Goal: Task Accomplishment & Management: Use online tool/utility

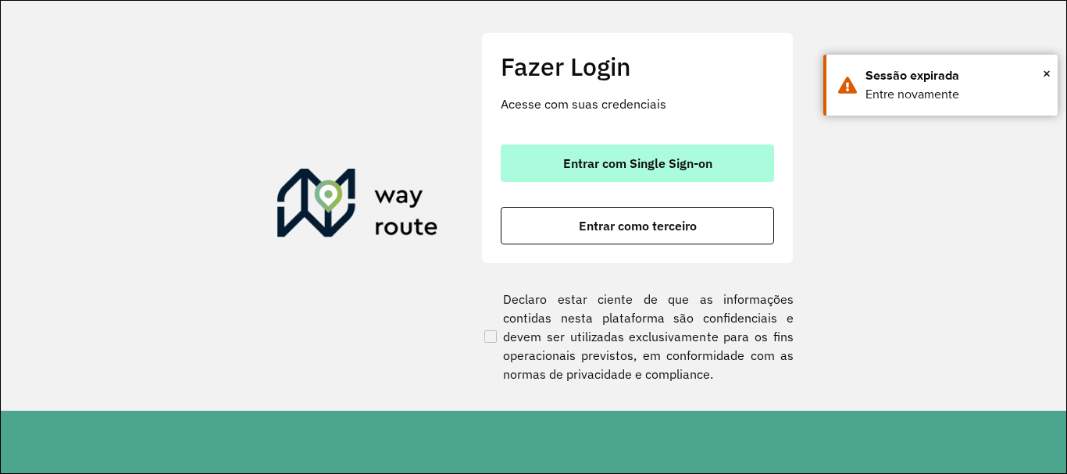
click at [629, 146] on button "Entrar com Single Sign-on" at bounding box center [637, 162] width 273 height 37
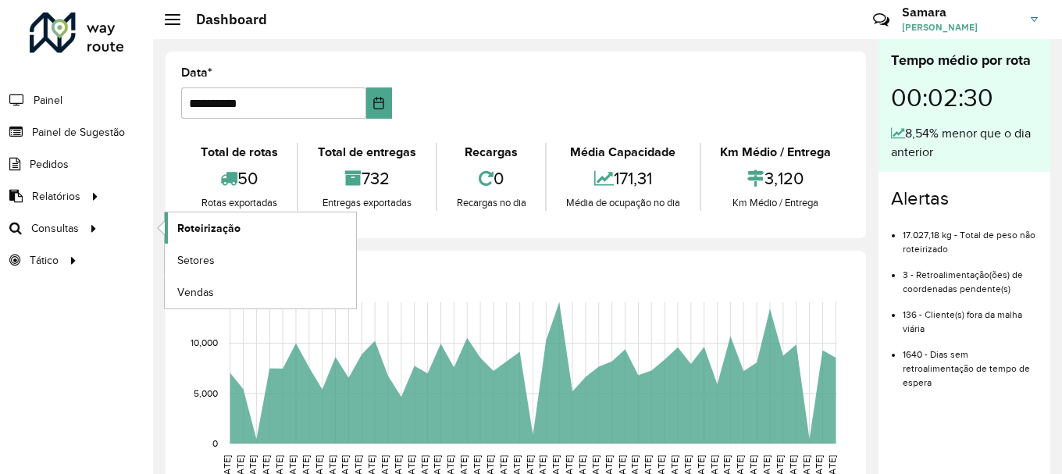
click at [223, 229] on span "Roteirização" at bounding box center [208, 228] width 63 height 16
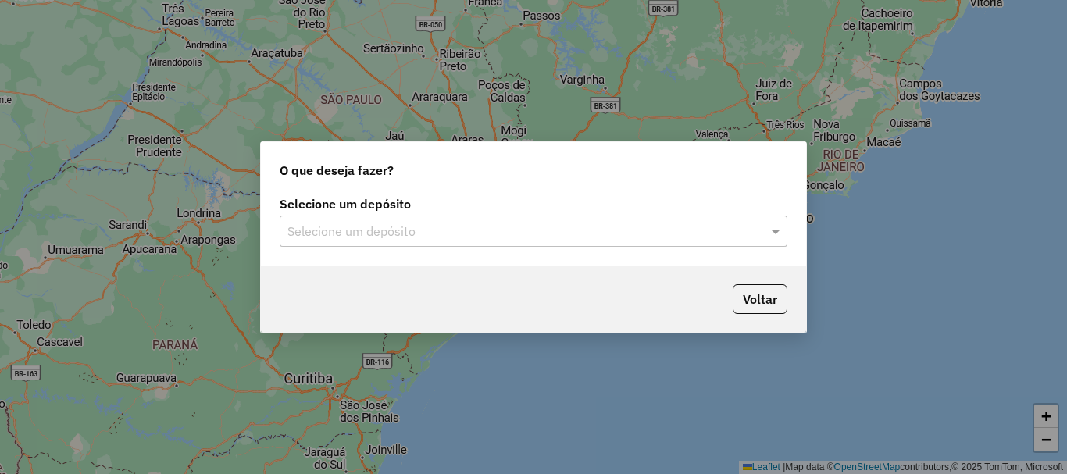
click at [362, 223] on input "text" at bounding box center [517, 232] width 461 height 19
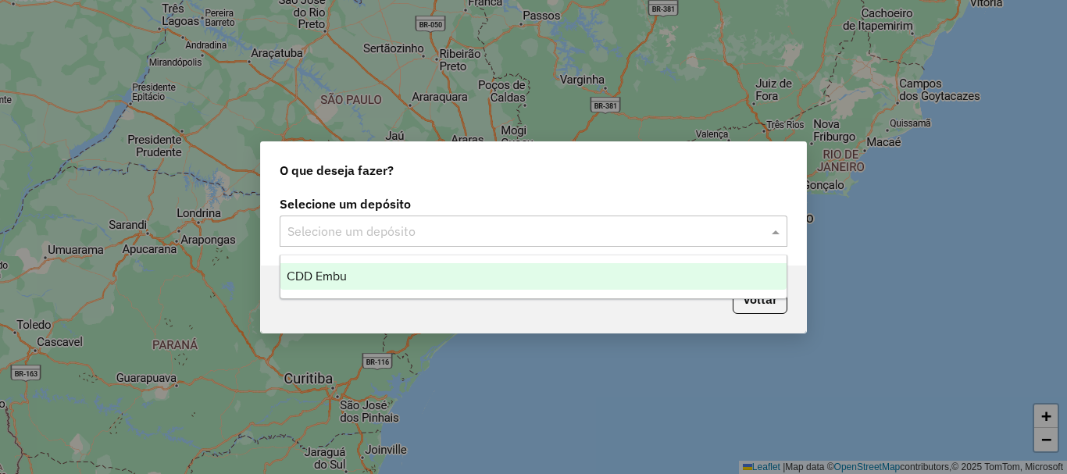
click at [336, 278] on span "CDD Embu" at bounding box center [317, 275] width 60 height 13
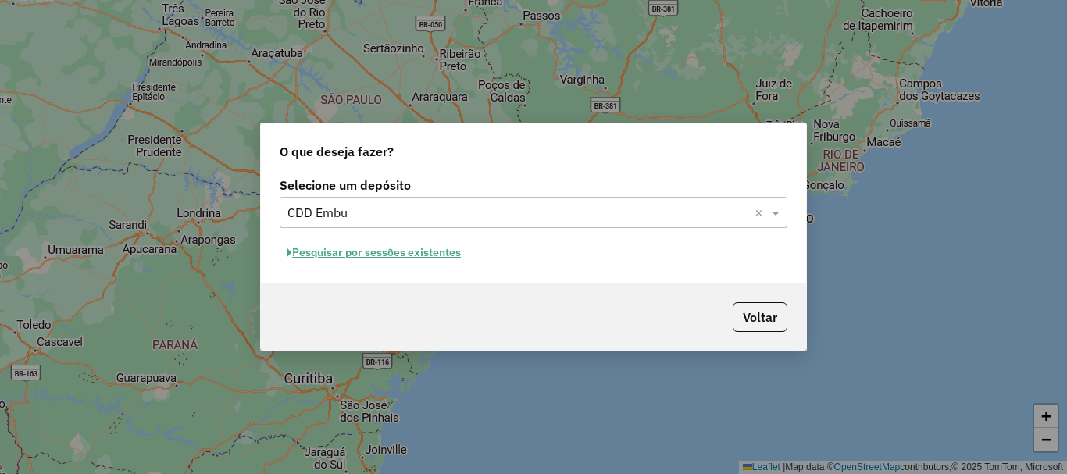
click at [358, 259] on button "Pesquisar por sessões existentes" at bounding box center [374, 253] width 188 height 24
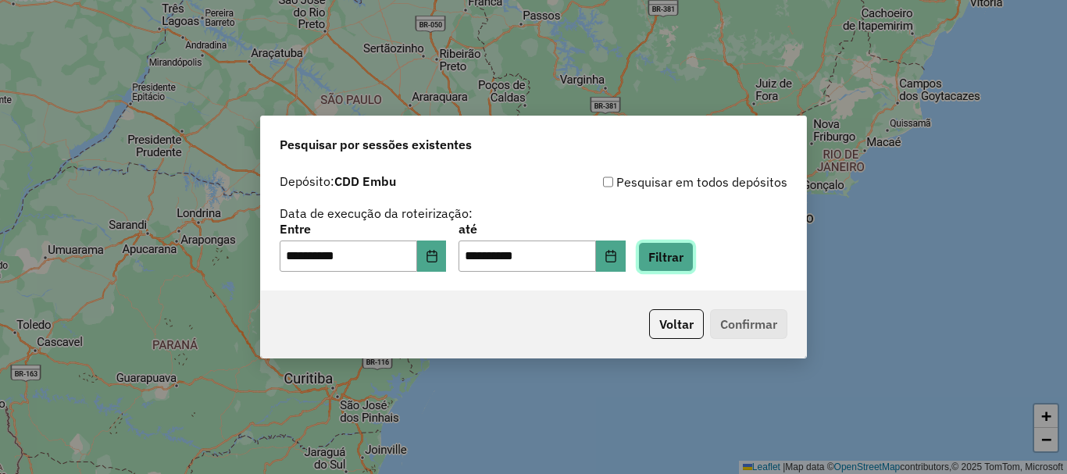
click at [672, 258] on button "Filtrar" at bounding box center [665, 257] width 55 height 30
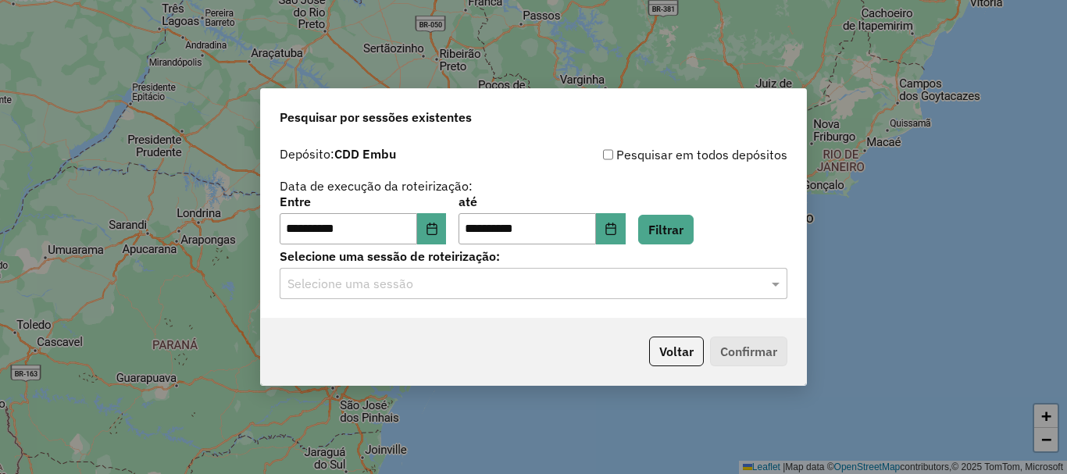
click at [363, 281] on input "text" at bounding box center [517, 284] width 461 height 19
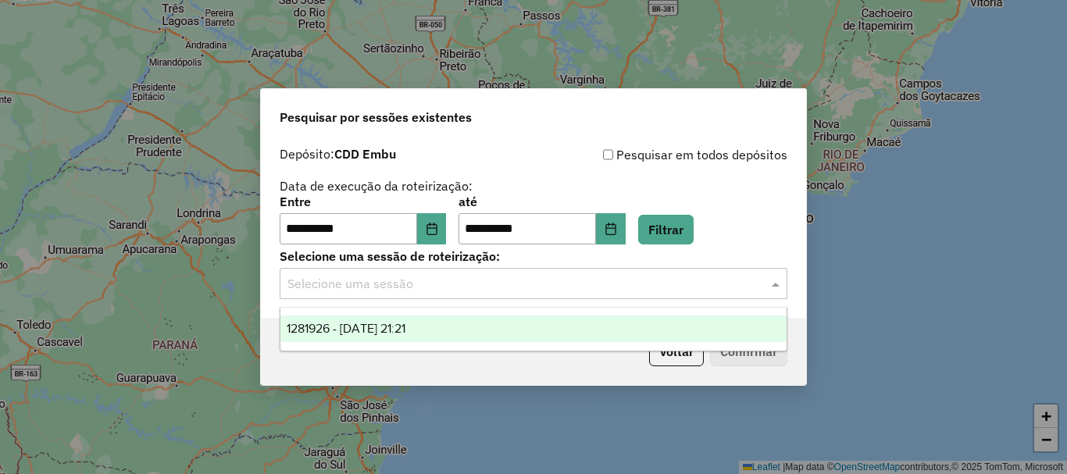
click at [387, 320] on div "1281926 - 24/09/2025 21:21" at bounding box center [533, 328] width 506 height 27
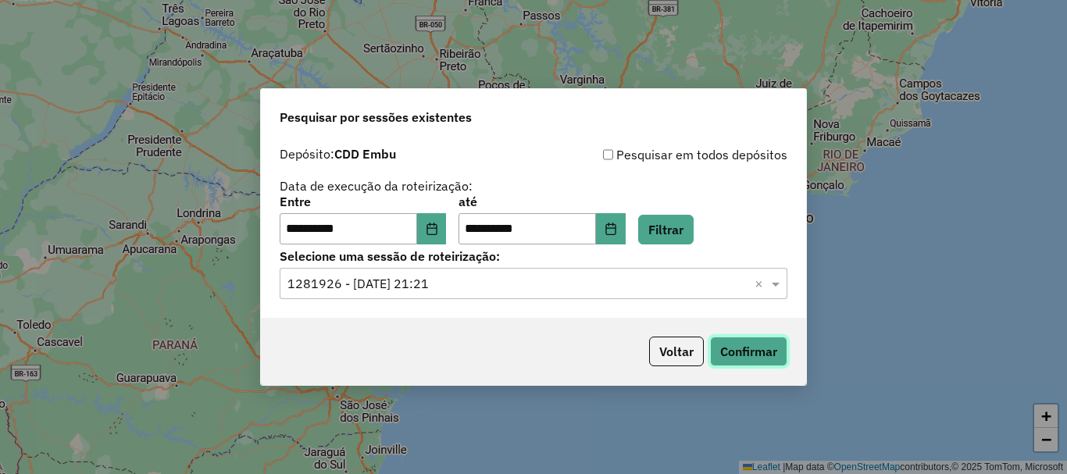
click at [769, 347] on button "Confirmar" at bounding box center [748, 352] width 77 height 30
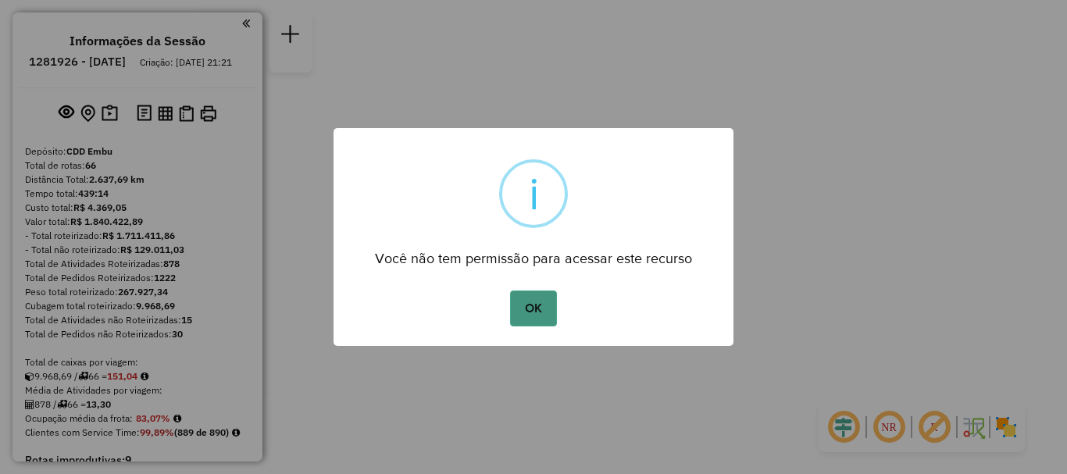
click at [540, 304] on button "OK" at bounding box center [533, 308] width 46 height 36
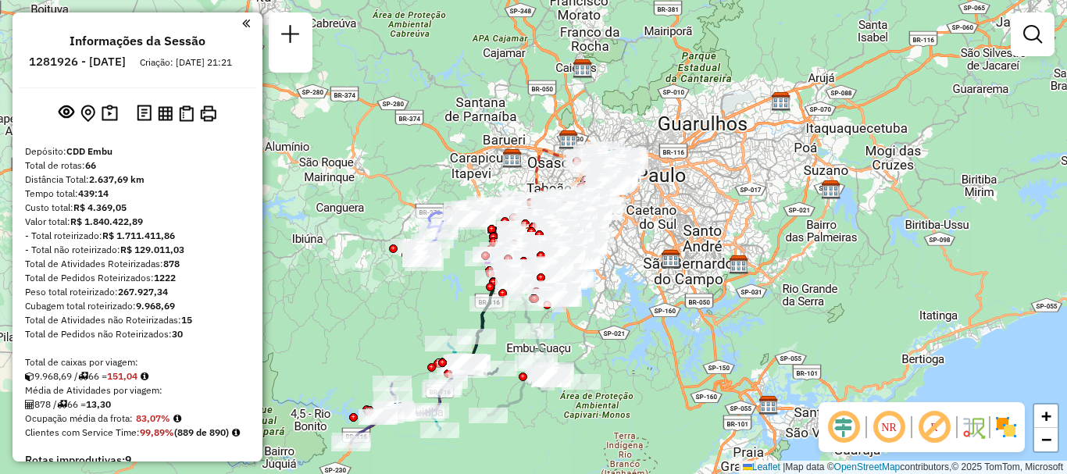
drag, startPoint x: 1002, startPoint y: 425, endPoint x: 928, endPoint y: 429, distance: 74.3
click at [1001, 425] on img at bounding box center [1005, 427] width 25 height 25
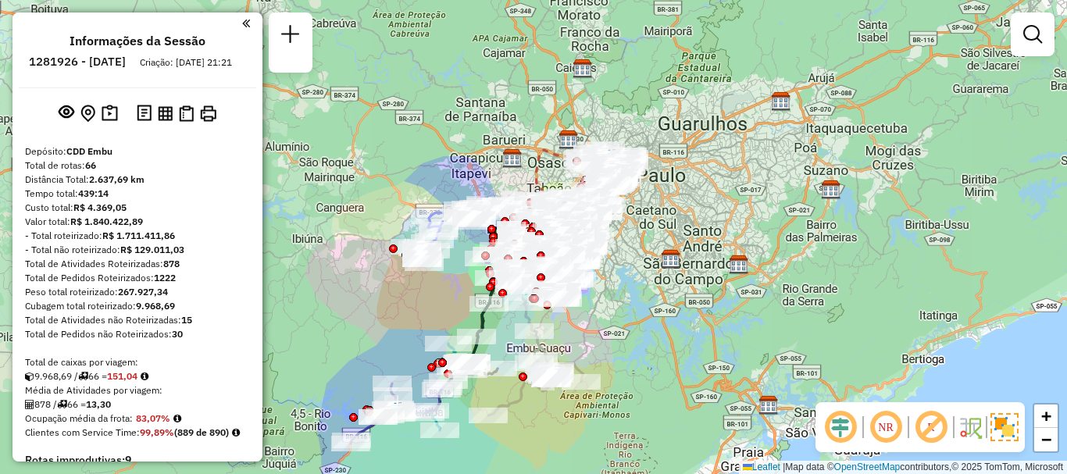
drag, startPoint x: 930, startPoint y: 424, endPoint x: 894, endPoint y: 427, distance: 36.1
click at [929, 425] on em at bounding box center [930, 426] width 37 height 37
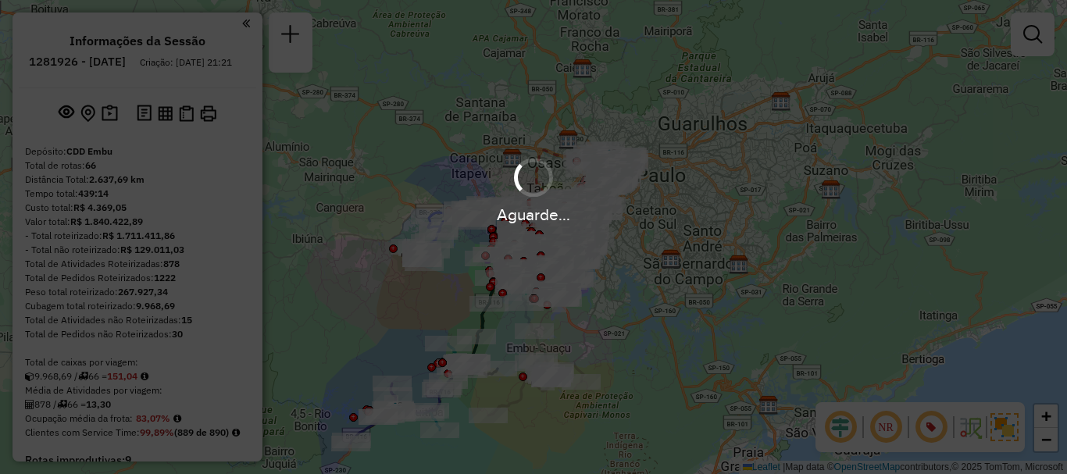
click at [894, 427] on div "Aguarde..." at bounding box center [533, 237] width 1067 height 474
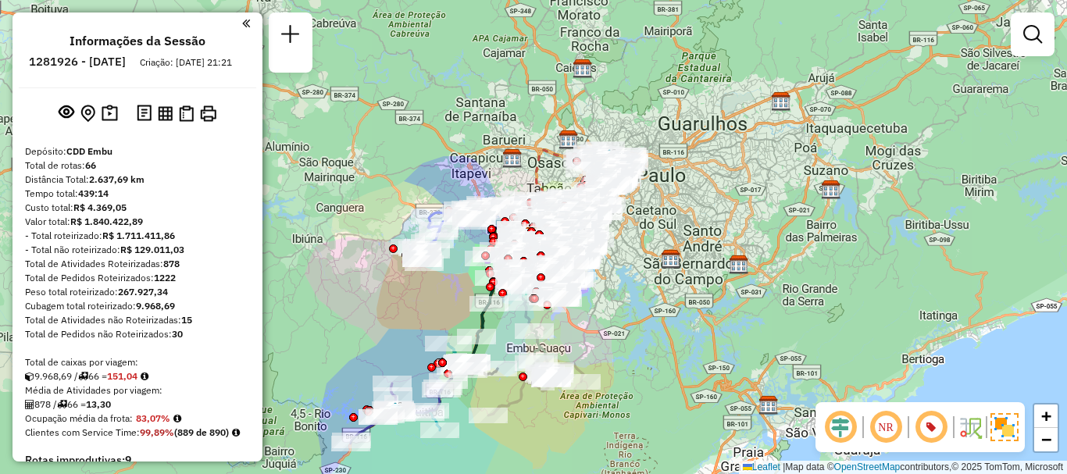
scroll to position [5823, 0]
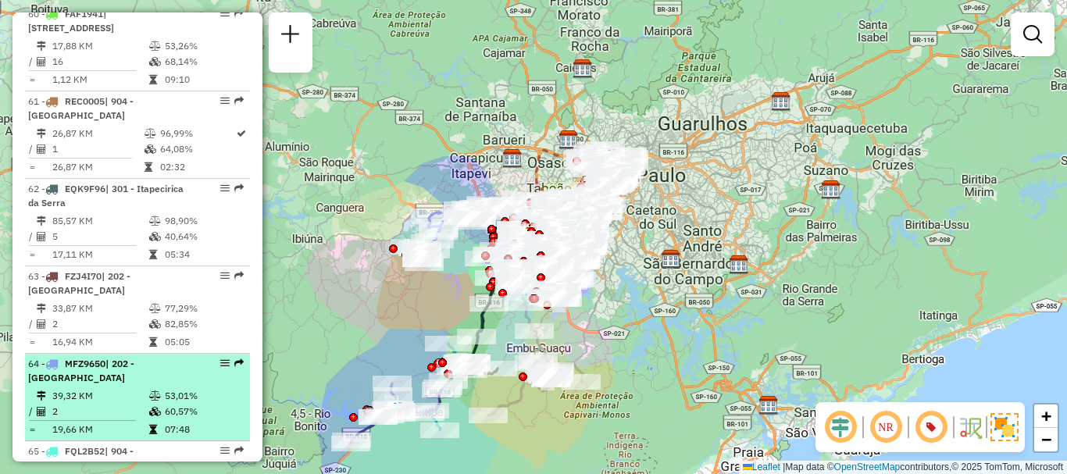
click at [162, 354] on li "64 - MFZ9650 | 202 - Jardim Aracati 39,32 KM 53,01% / 2 60,57% = 19,66 KM 07:48" at bounding box center [137, 397] width 225 height 87
select select "**********"
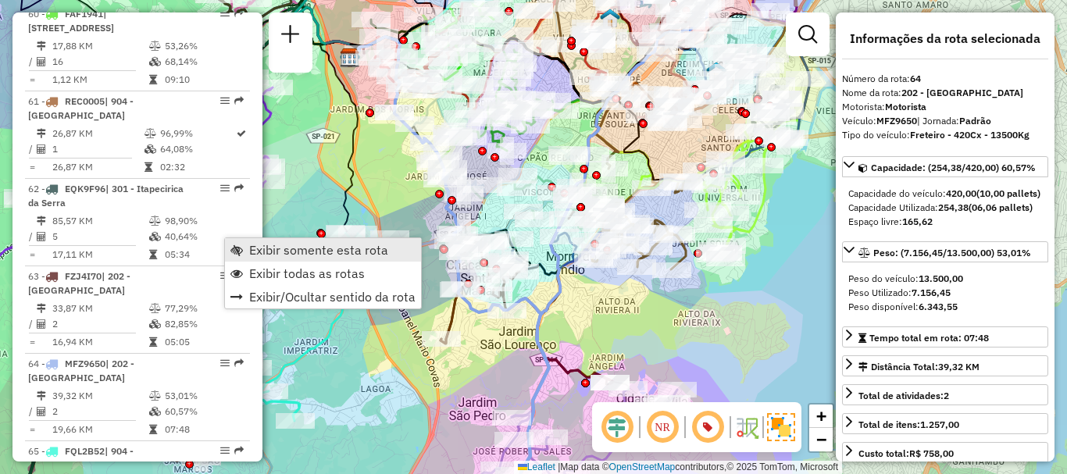
click at [297, 255] on span "Exibir somente esta rota" at bounding box center [318, 250] width 139 height 12
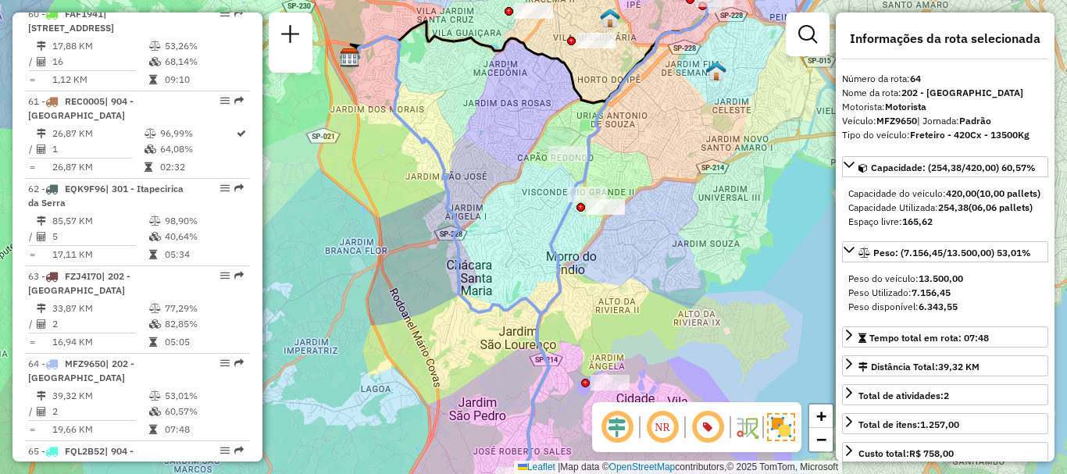
click at [665, 423] on em at bounding box center [661, 426] width 37 height 37
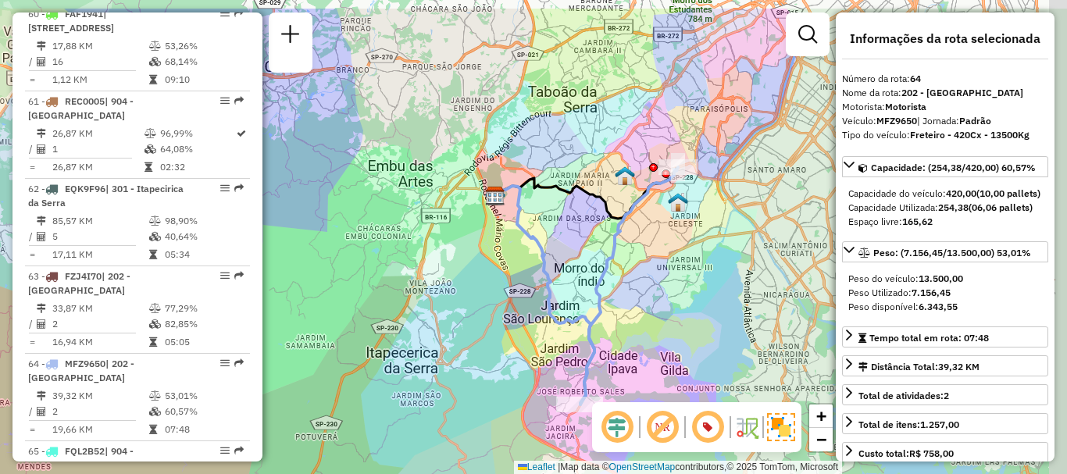
drag, startPoint x: 707, startPoint y: 166, endPoint x: 636, endPoint y: 305, distance: 156.1
click at [660, 273] on div "Janela de atendimento Grade de atendimento Capacidade Transportadoras Veículos …" at bounding box center [533, 237] width 1067 height 474
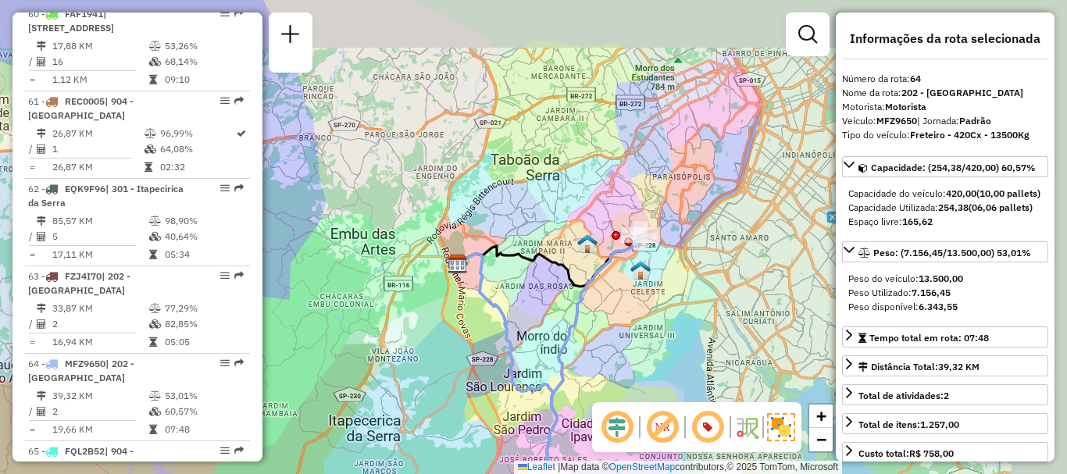
drag, startPoint x: 636, startPoint y: 305, endPoint x: 665, endPoint y: 254, distance: 58.0
click at [637, 303] on div "Janela de atendimento Grade de atendimento Capacidade Transportadoras Veículos …" at bounding box center [533, 237] width 1067 height 474
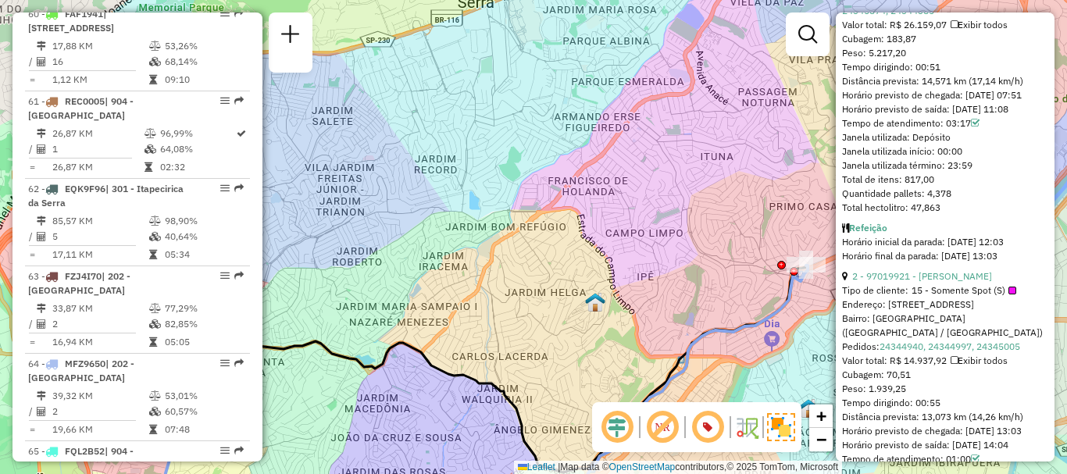
scroll to position [859, 0]
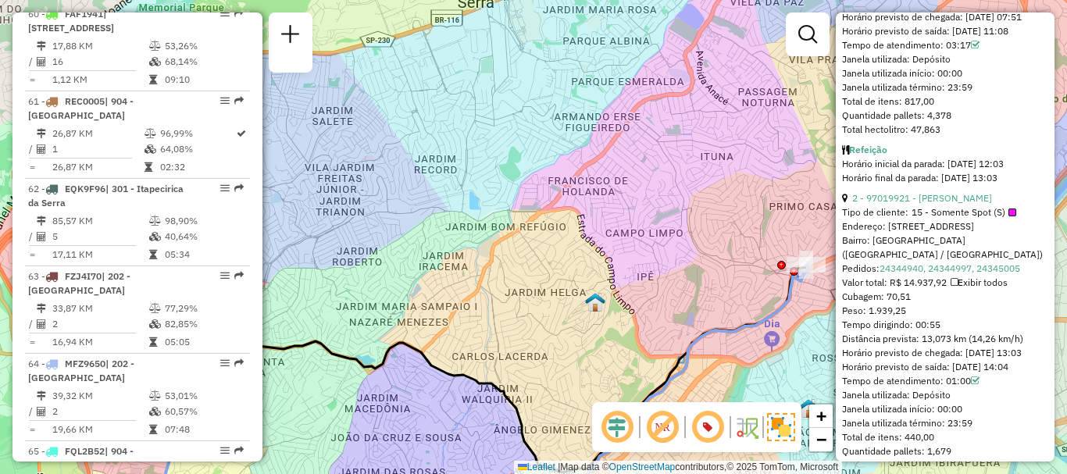
click at [905, 219] on div "Tipo de cliente: 15 - Somente Spot (S)" at bounding box center [945, 212] width 206 height 14
drag, startPoint x: 903, startPoint y: 238, endPoint x: 926, endPoint y: 241, distance: 23.5
click at [926, 219] on div "Tipo de cliente: 15 - Somente Spot (S)" at bounding box center [945, 212] width 206 height 14
click at [911, 219] on span "15 - Somente Spot (S)" at bounding box center [963, 212] width 105 height 14
click at [914, 219] on span "15 - Somente Spot (S)" at bounding box center [963, 212] width 105 height 14
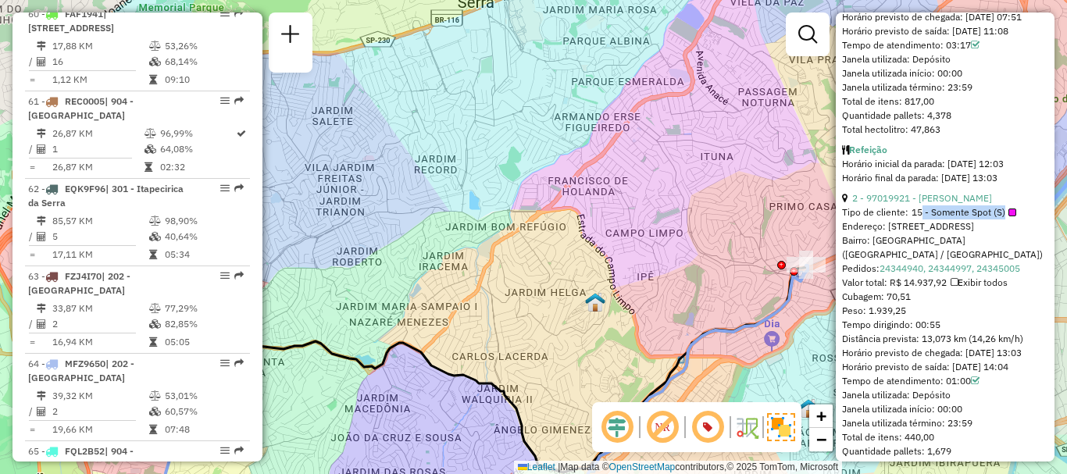
drag, startPoint x: 913, startPoint y: 243, endPoint x: 999, endPoint y: 242, distance: 85.9
click at [999, 219] on span "15 - Somente Spot (S)" at bounding box center [963, 212] width 105 height 14
